Goal: Transaction & Acquisition: Purchase product/service

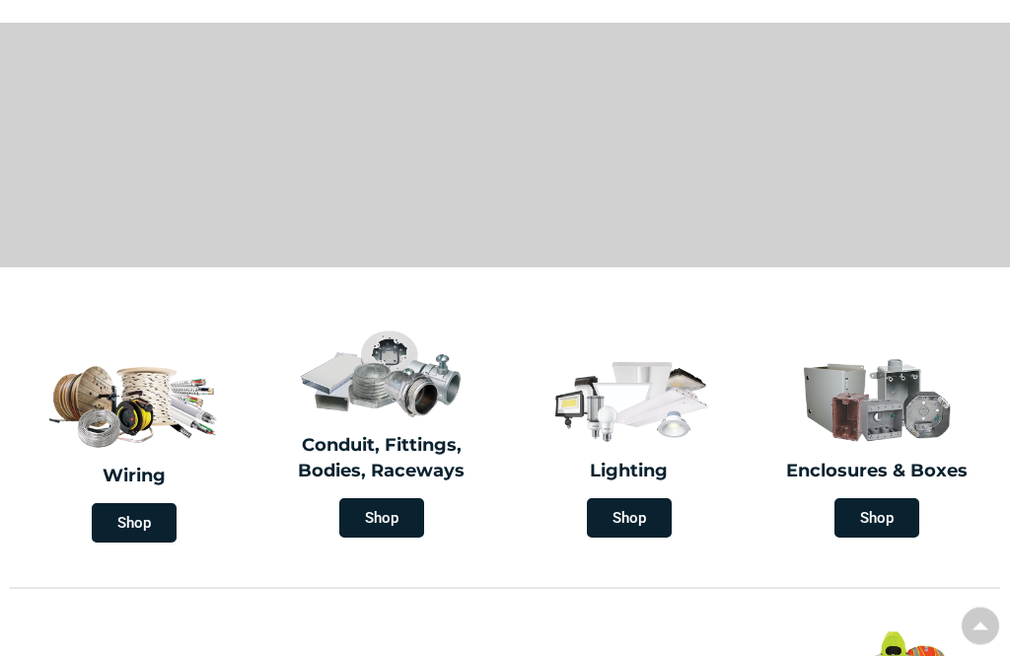
scroll to position [269, 0]
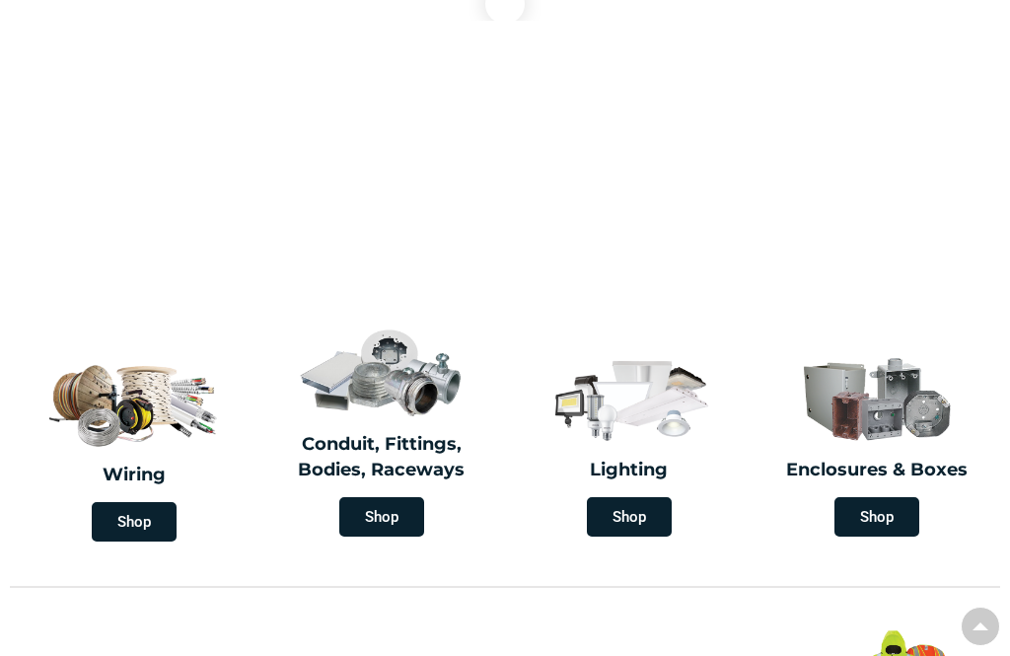
click at [140, 502] on span "Shop" at bounding box center [134, 521] width 85 height 39
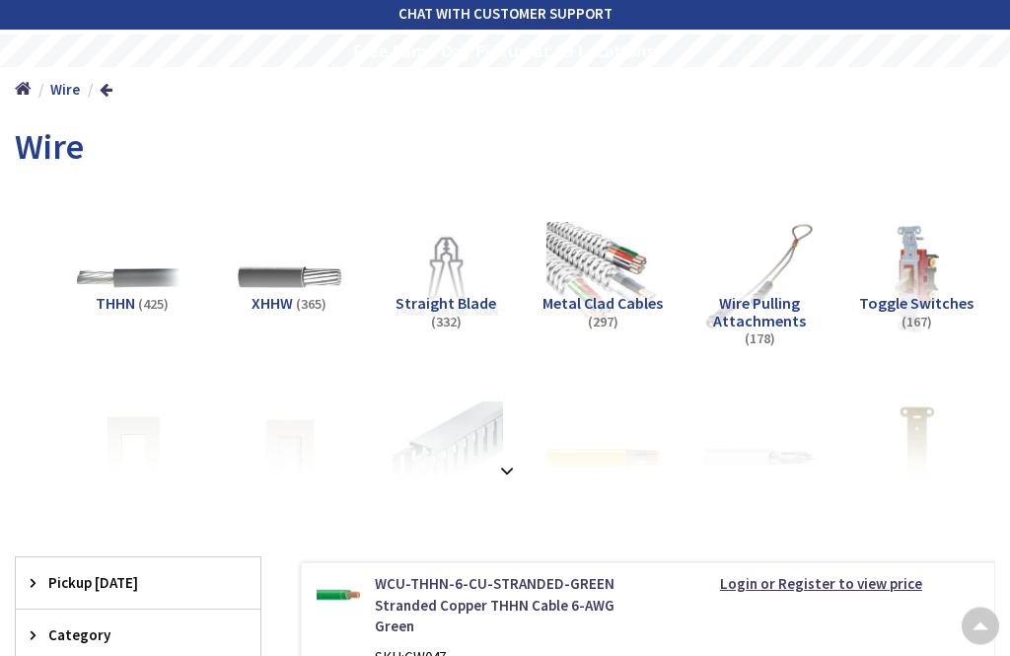
scroll to position [226, 0]
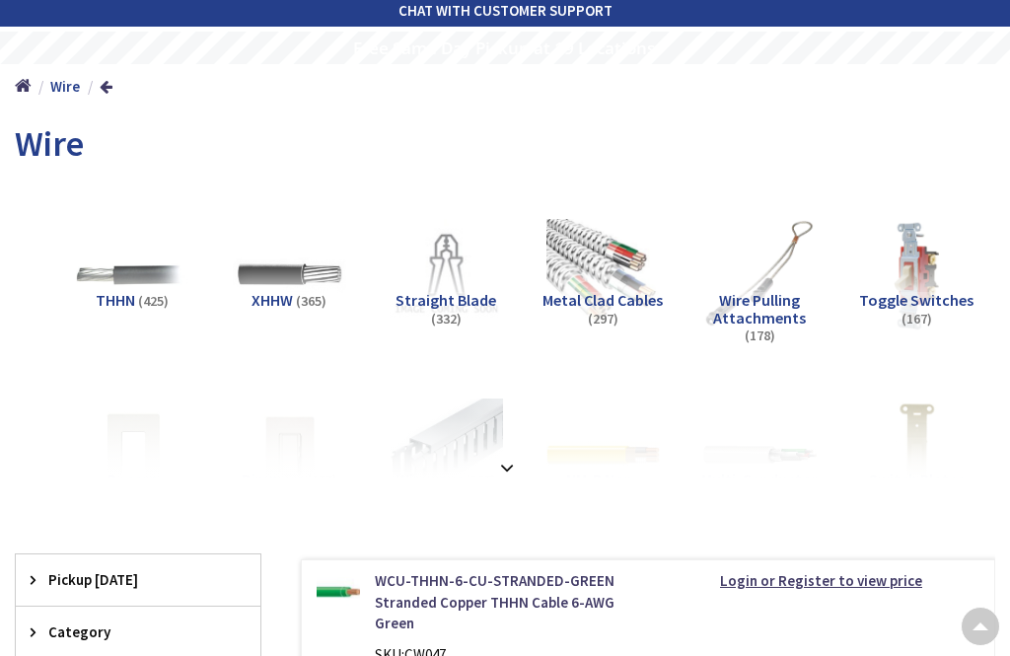
click at [510, 457] on strong at bounding box center [507, 468] width 24 height 22
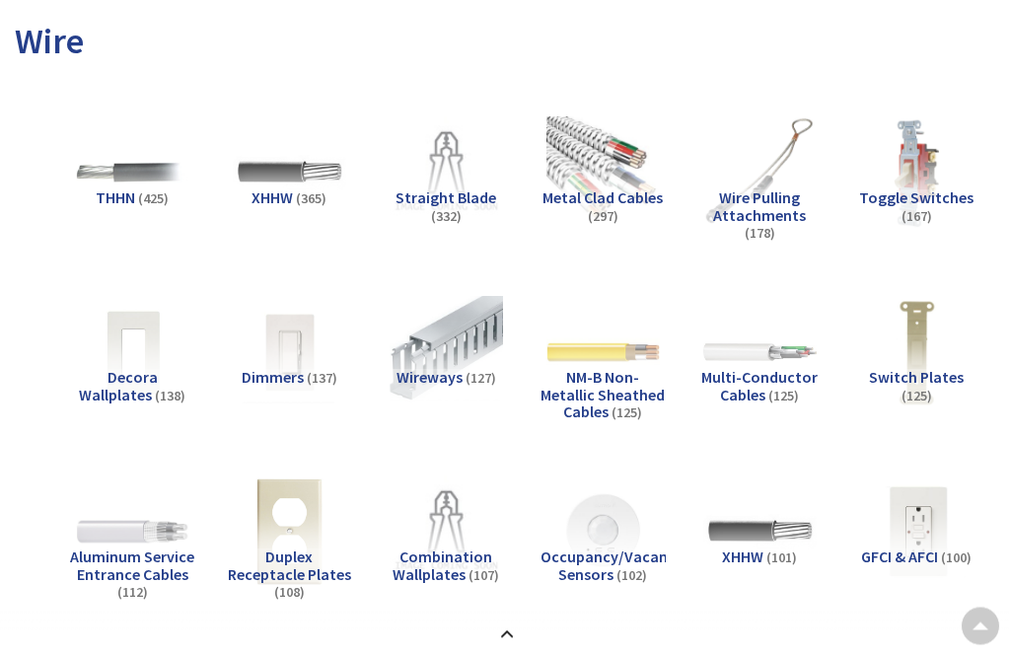
scroll to position [328, 0]
click at [139, 126] on img at bounding box center [132, 172] width 112 height 112
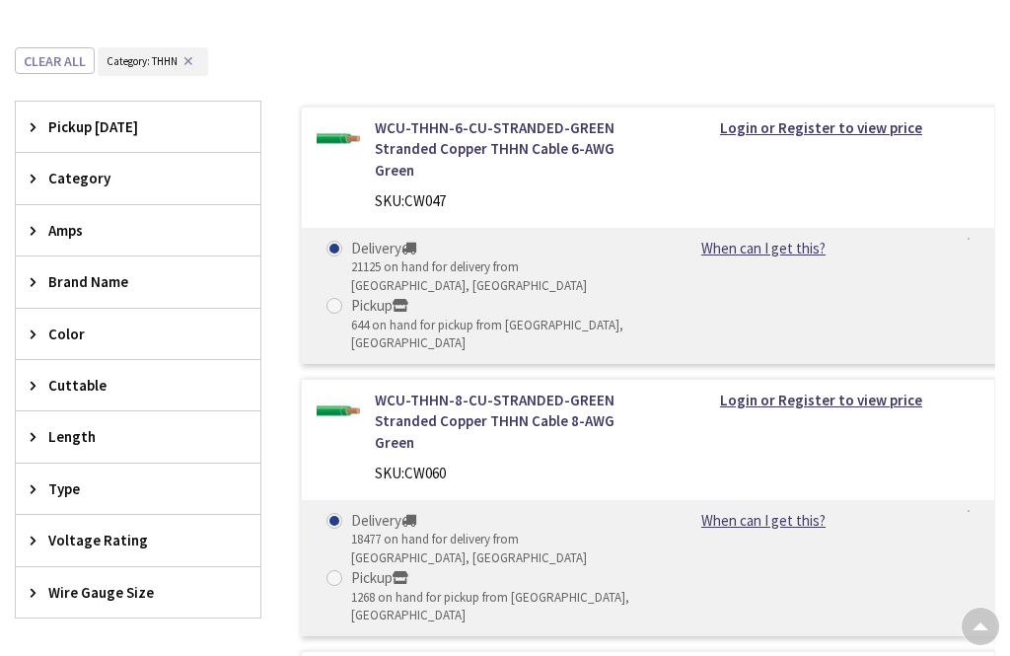
scroll to position [0, 0]
click at [117, 220] on span "Amps" at bounding box center [128, 230] width 161 height 21
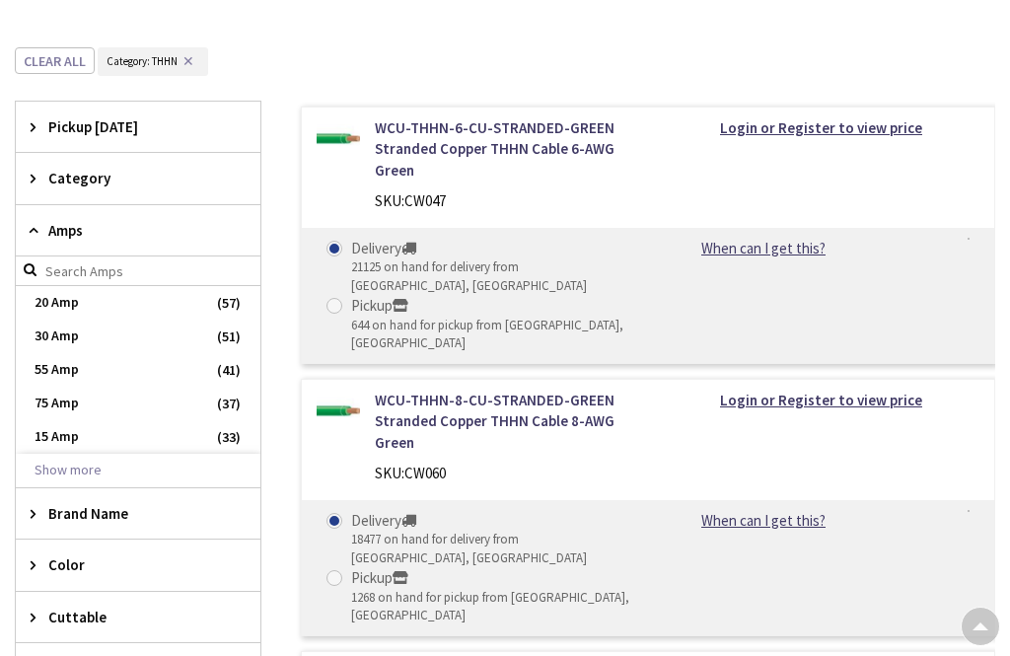
click at [125, 220] on span "Amps" at bounding box center [128, 230] width 161 height 21
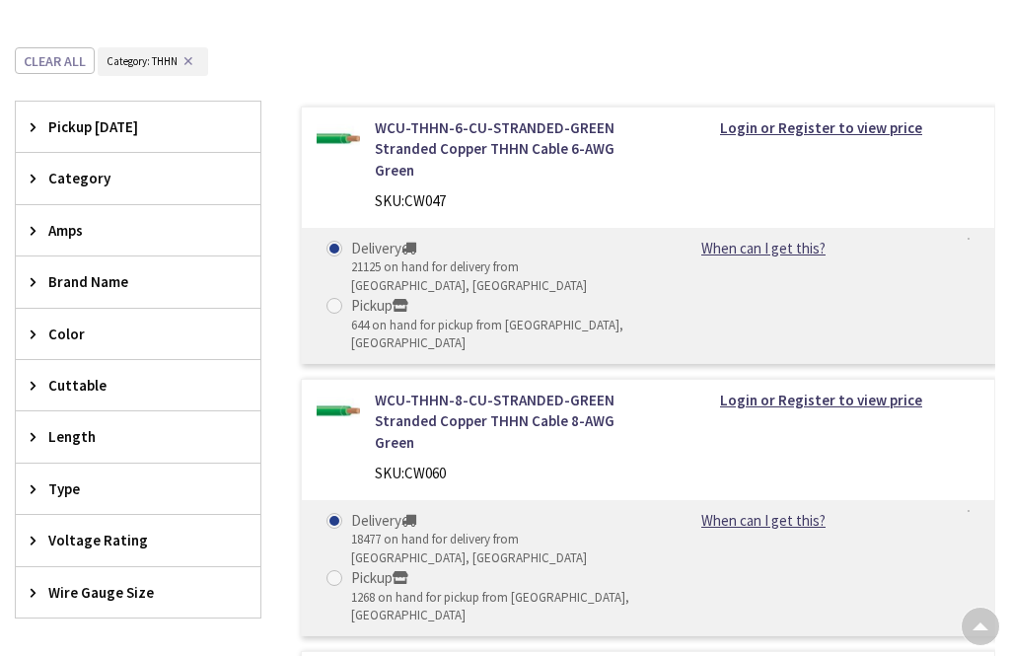
click at [144, 567] on div "Wire Gauge Size" at bounding box center [138, 592] width 245 height 50
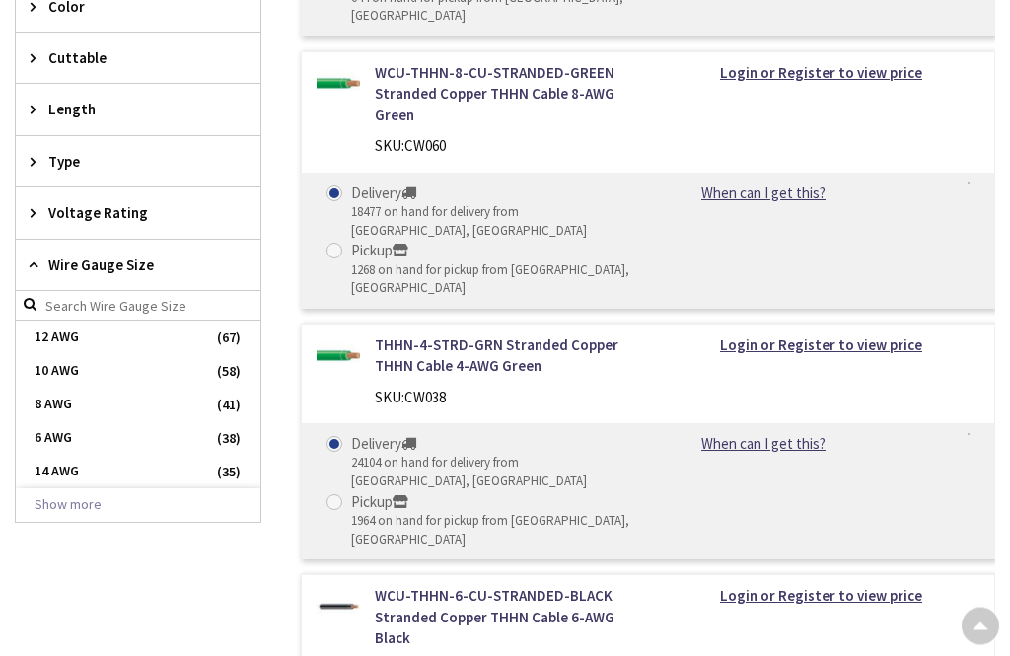
click at [91, 489] on button "Show more" at bounding box center [138, 506] width 245 height 34
click at [59, 622] on span "1 AWG" at bounding box center [138, 639] width 245 height 34
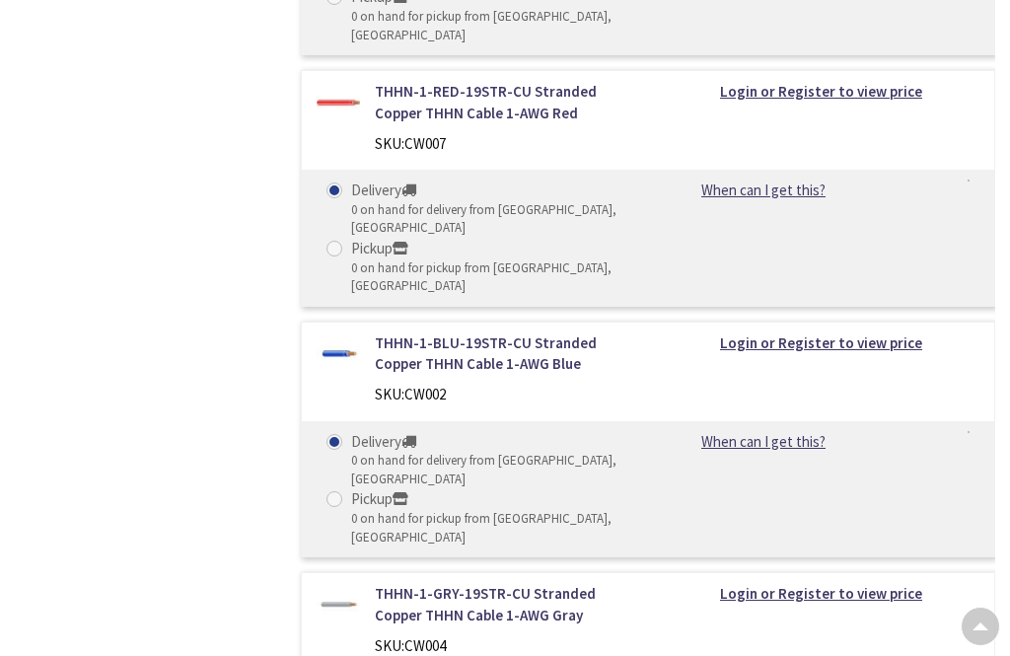
scroll to position [2968, 0]
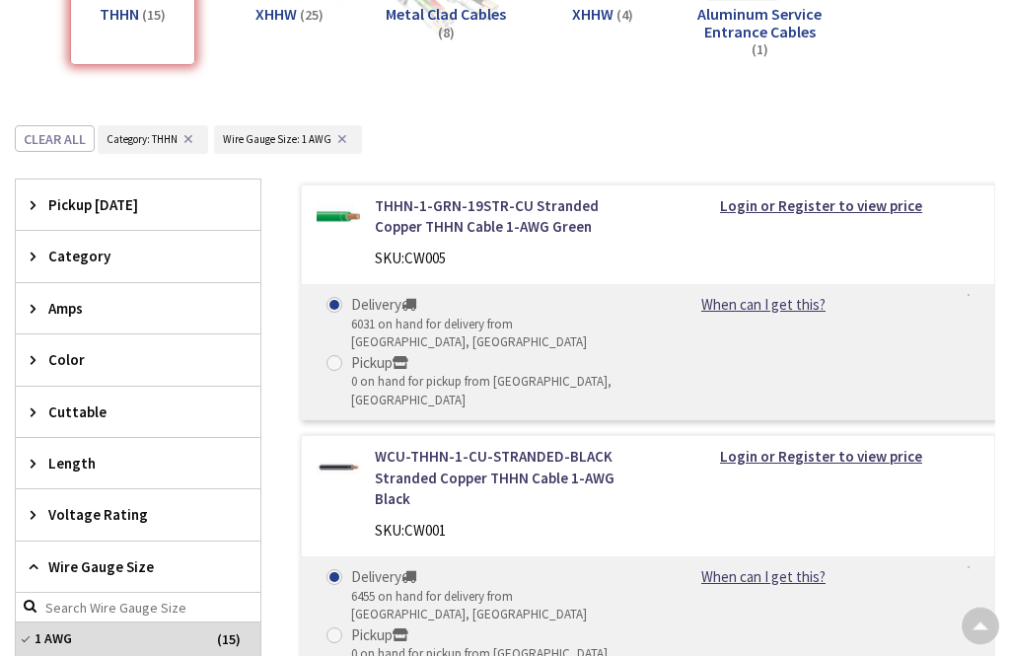
click at [35, 560] on icon at bounding box center [38, 567] width 15 height 15
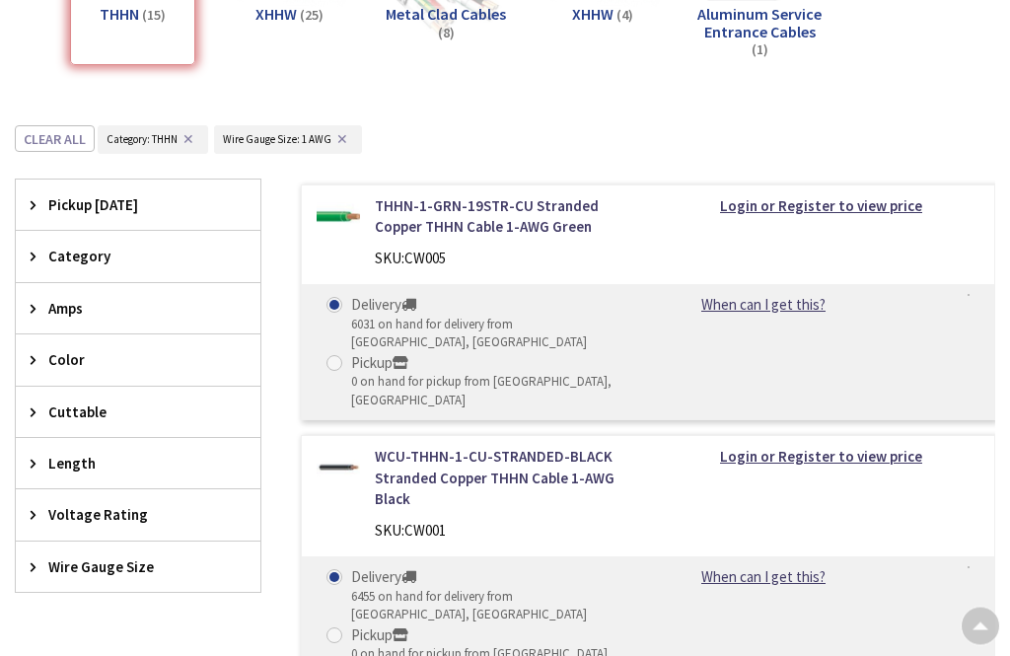
scroll to position [512, 0]
click at [106, 246] on span "Category" at bounding box center [128, 256] width 161 height 21
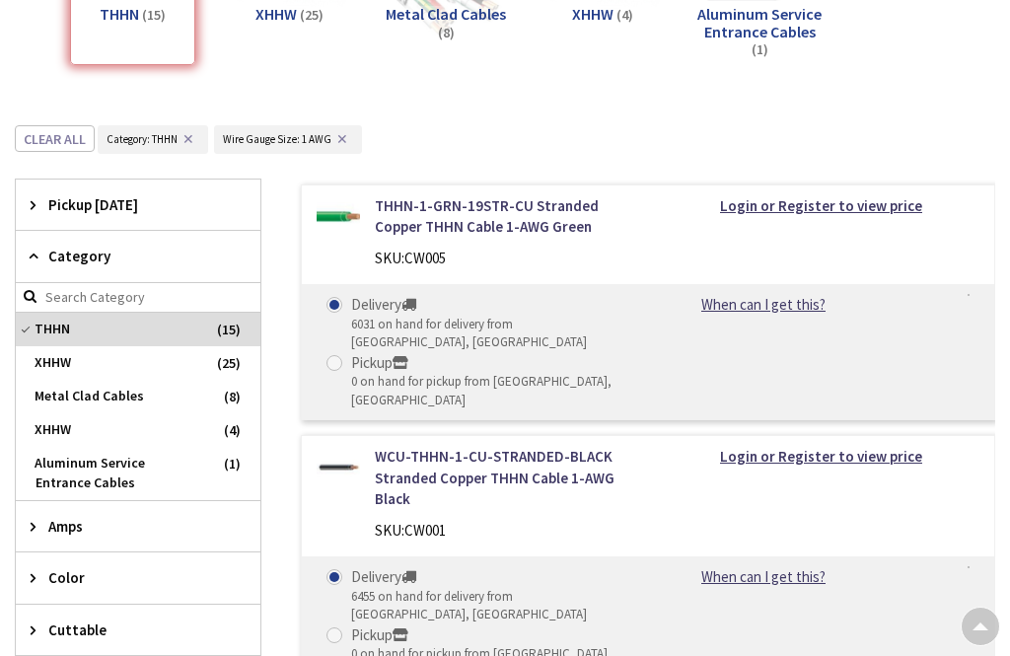
click at [136, 313] on span "THHN" at bounding box center [138, 330] width 245 height 34
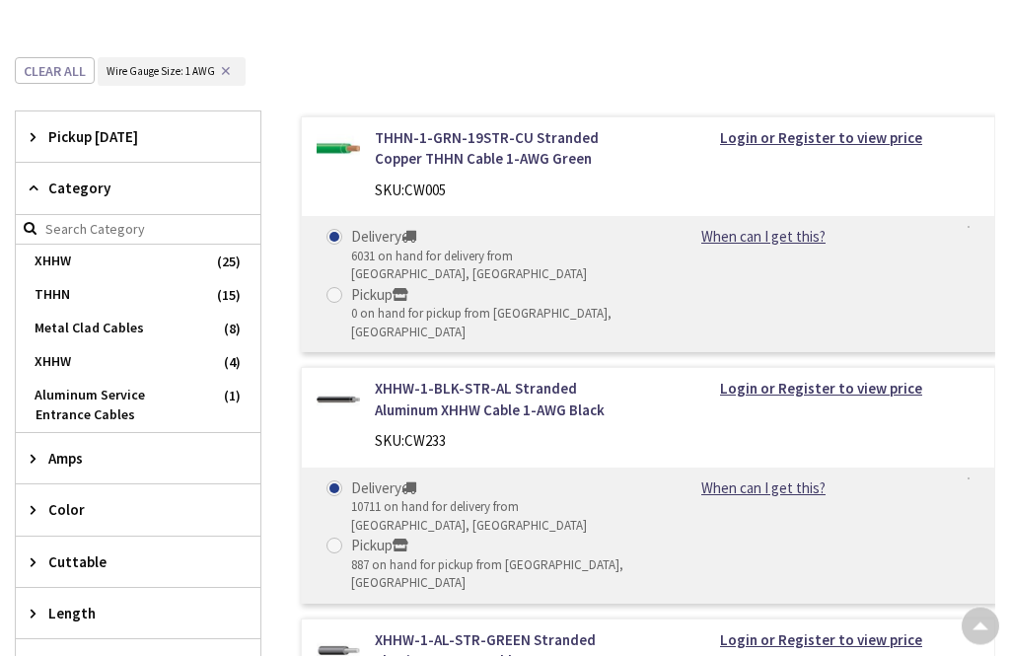
scroll to position [581, 0]
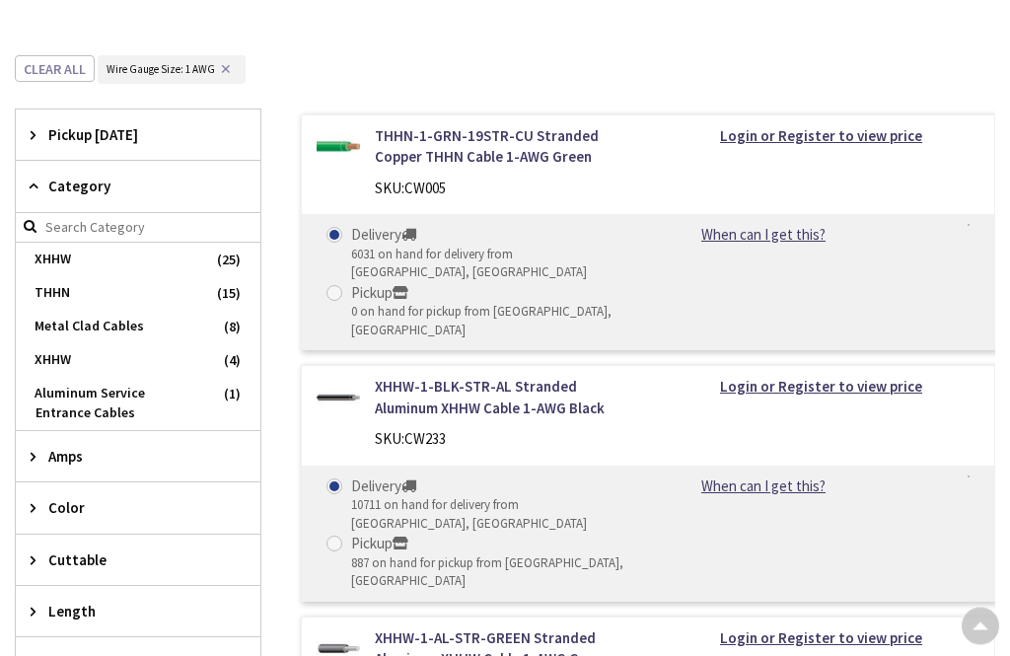
click at [159, 498] on span "Color" at bounding box center [128, 508] width 161 height 21
click at [60, 564] on span "Black" at bounding box center [138, 581] width 245 height 34
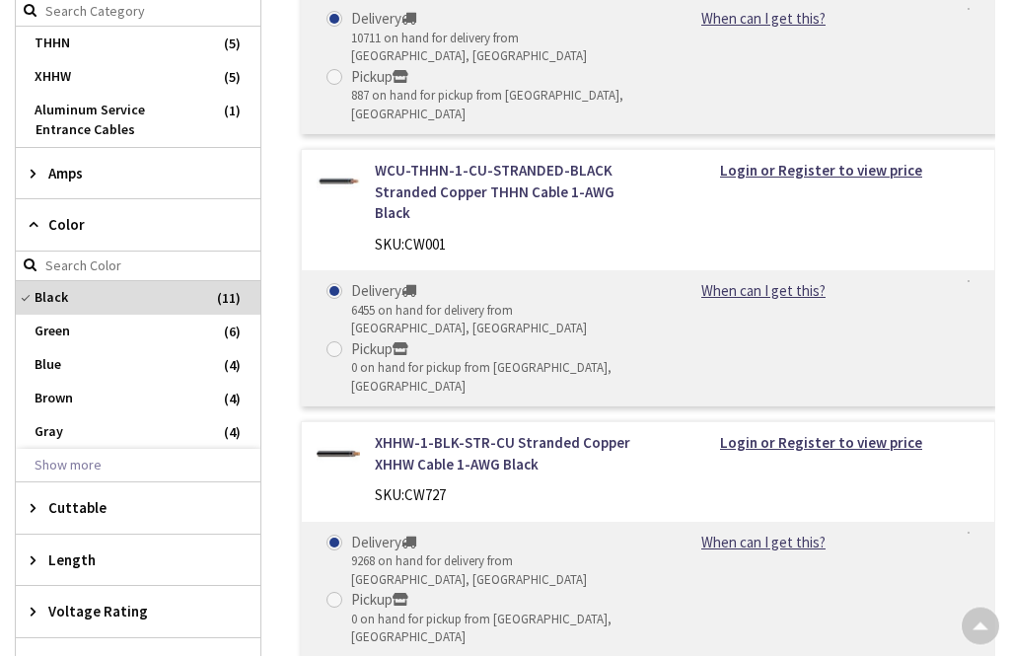
scroll to position [798, 0]
click at [149, 497] on span "Cuttable" at bounding box center [128, 507] width 161 height 21
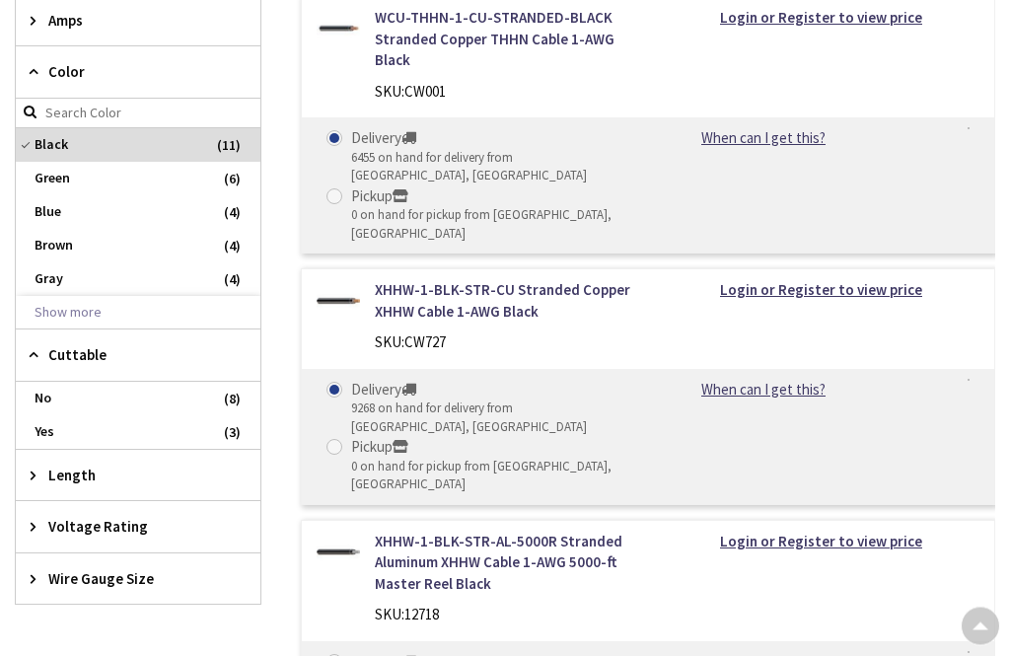
click at [202, 465] on span "Length" at bounding box center [128, 475] width 161 height 21
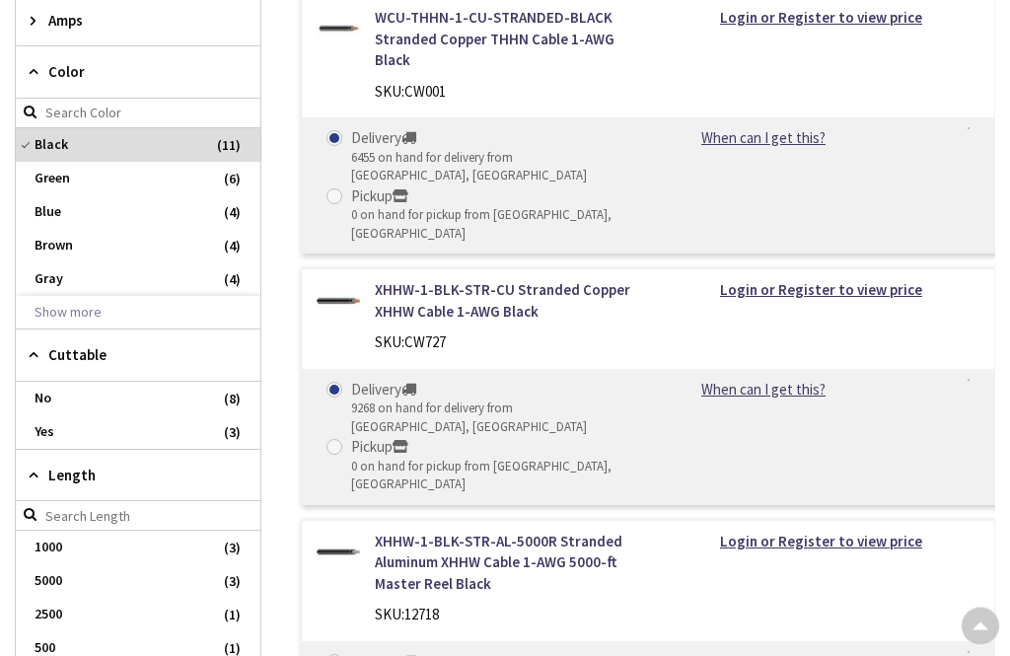
scroll to position [951, 0]
click at [65, 631] on span "500" at bounding box center [138, 648] width 245 height 34
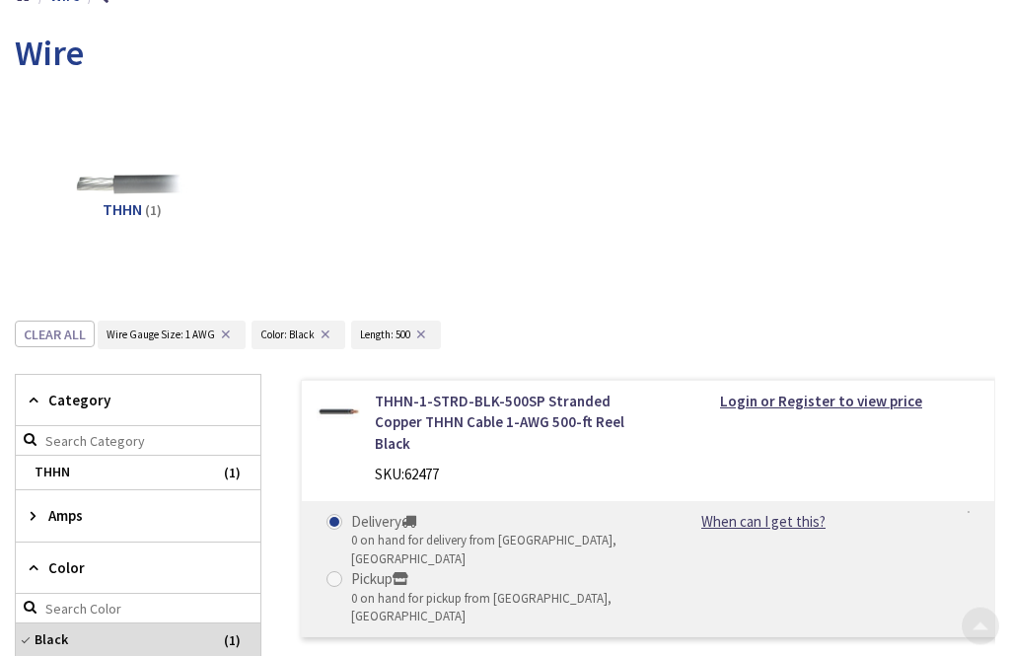
scroll to position [316, 0]
click at [787, 512] on link "When can I get this?" at bounding box center [763, 522] width 124 height 21
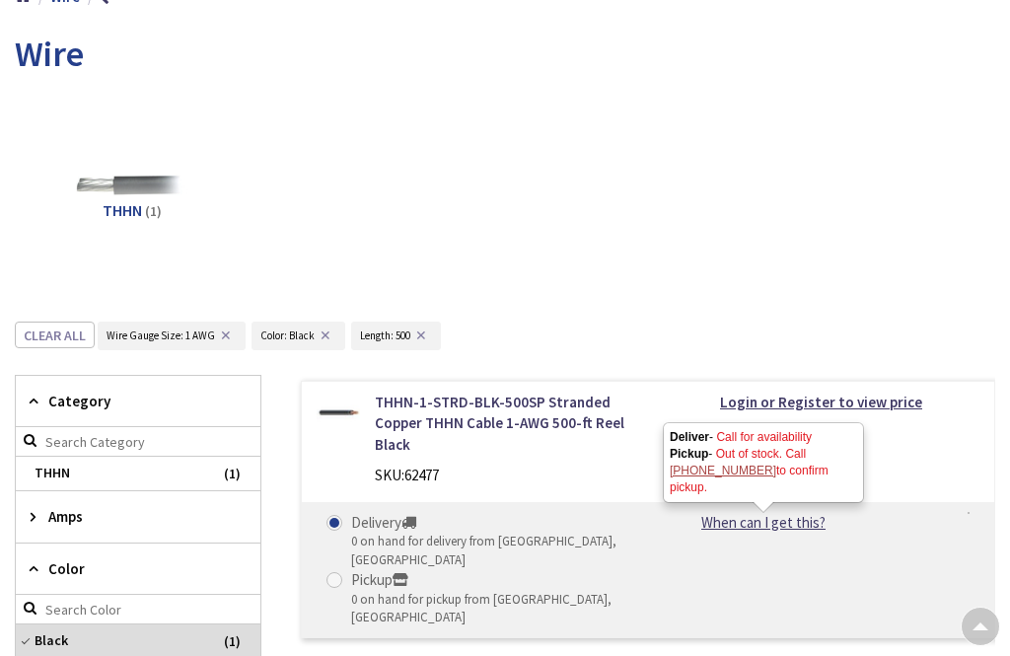
click at [424, 465] on span "62477" at bounding box center [421, 474] width 35 height 19
copy span "62477"
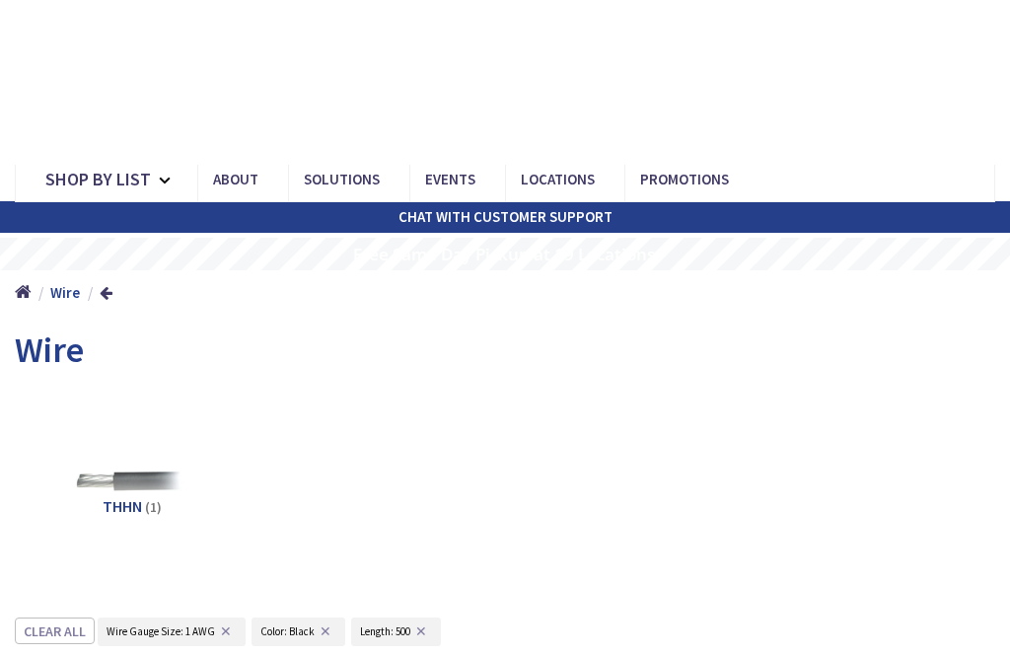
scroll to position [0, 0]
